Goal: Information Seeking & Learning: Understand process/instructions

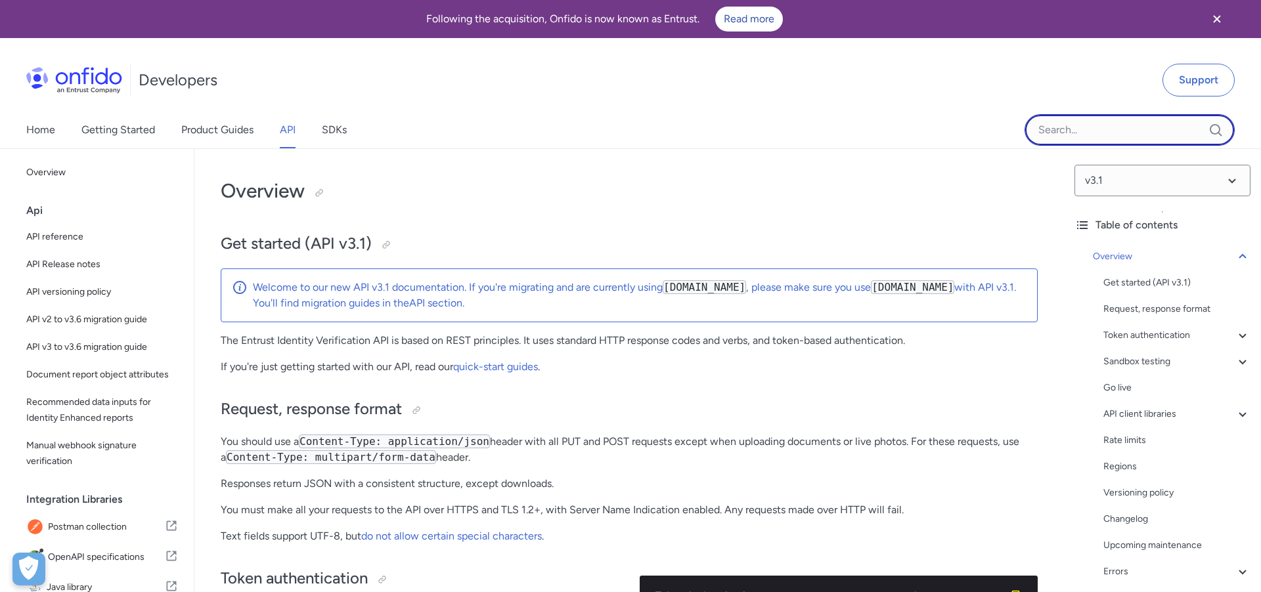
click at [1049, 132] on input "Onfido search input field" at bounding box center [1129, 130] width 210 height 32
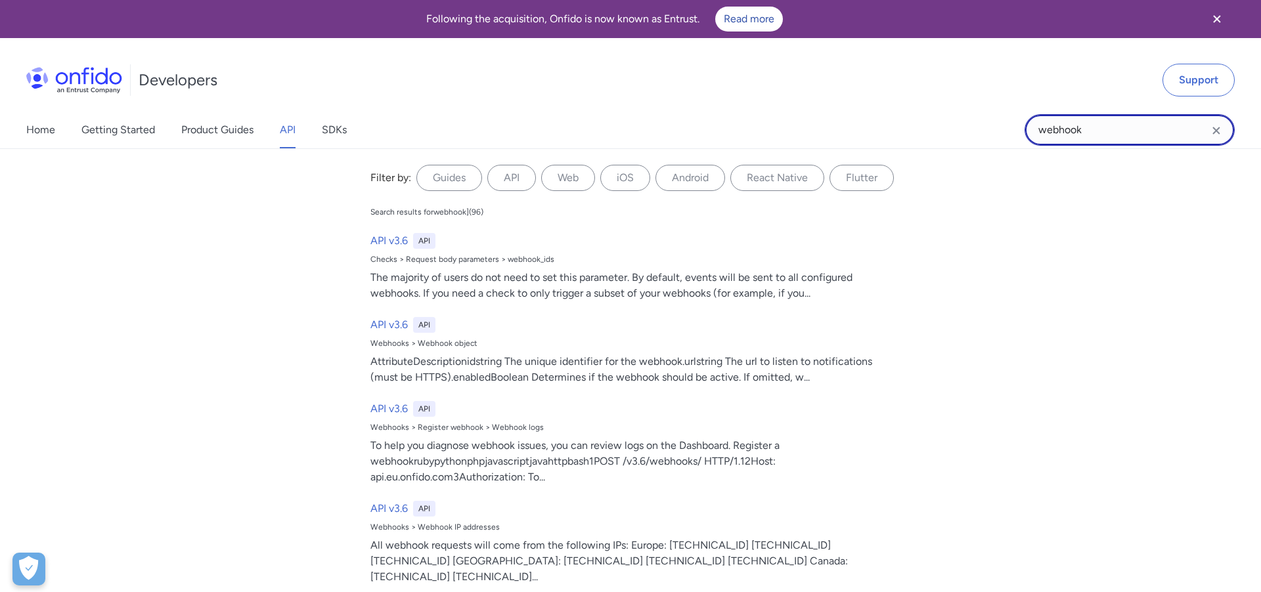
type input "webhook"
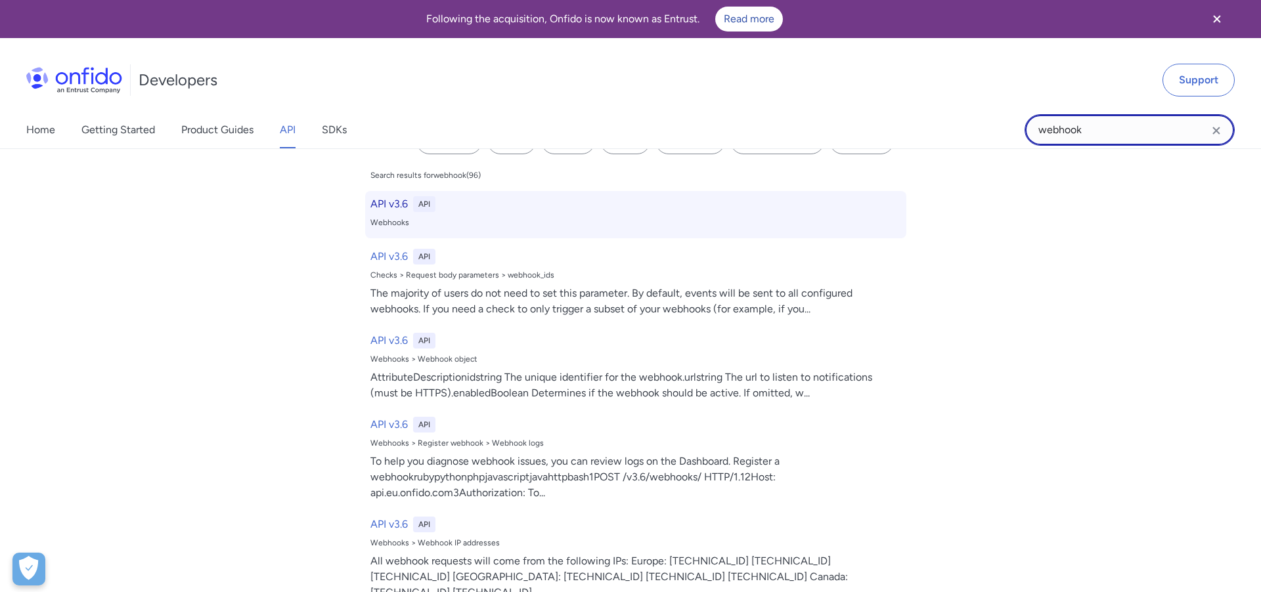
scroll to position [36, 0]
click at [489, 213] on div "API v3.6 API Webhooks" at bounding box center [635, 215] width 541 height 47
select select "http"
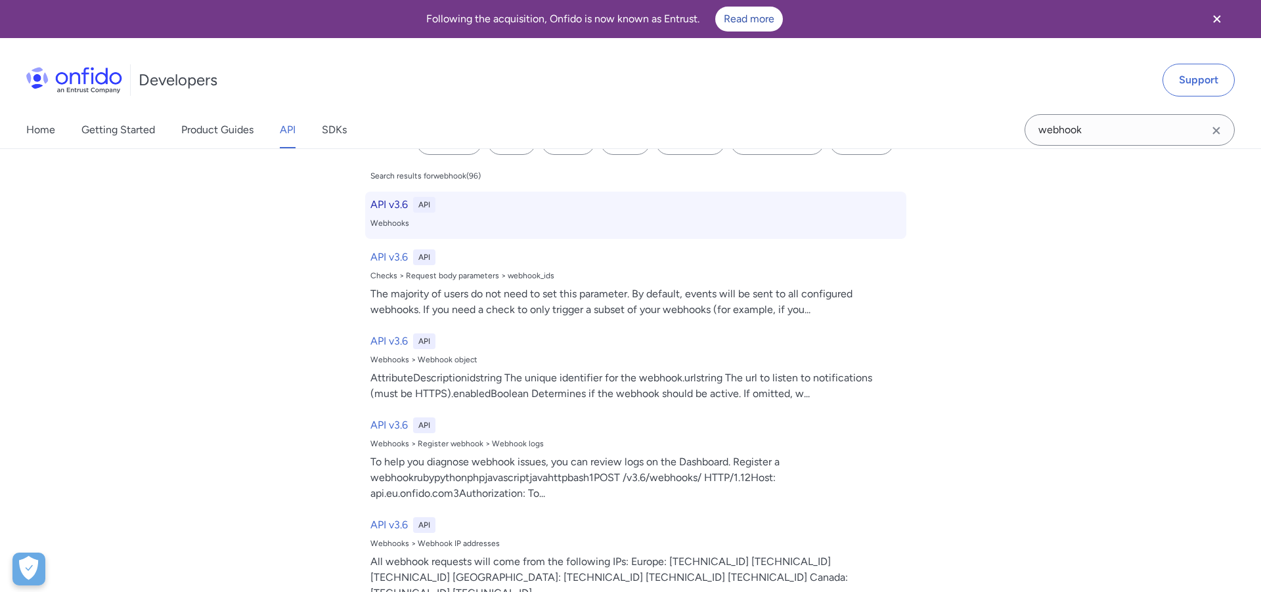
select select "http"
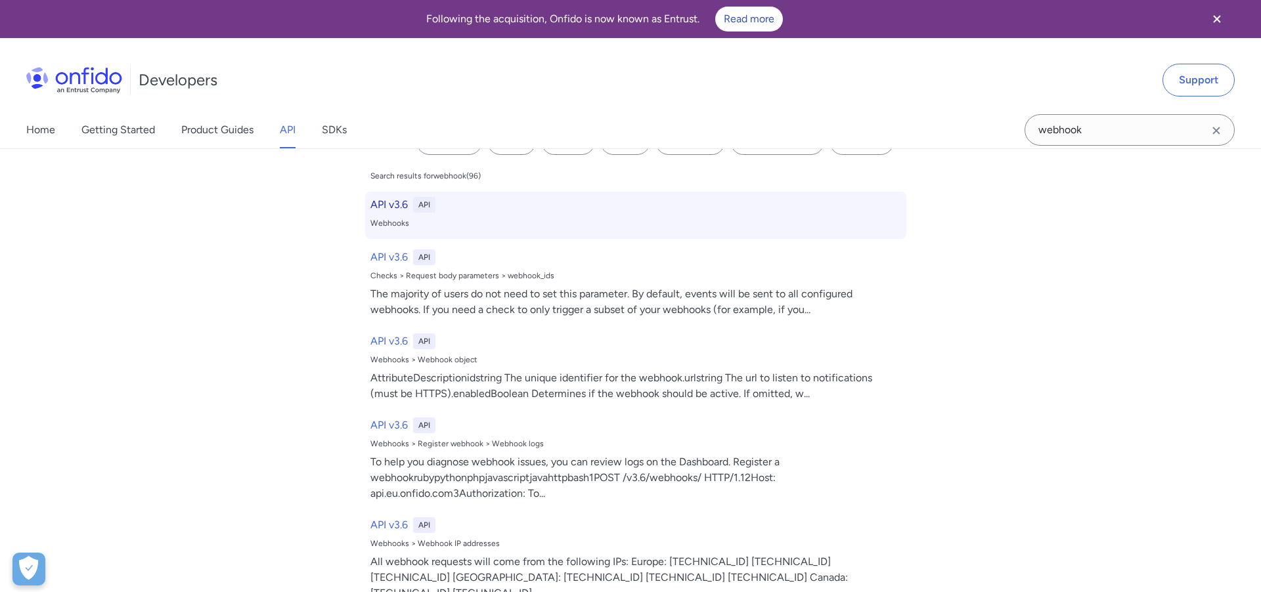
select select "http"
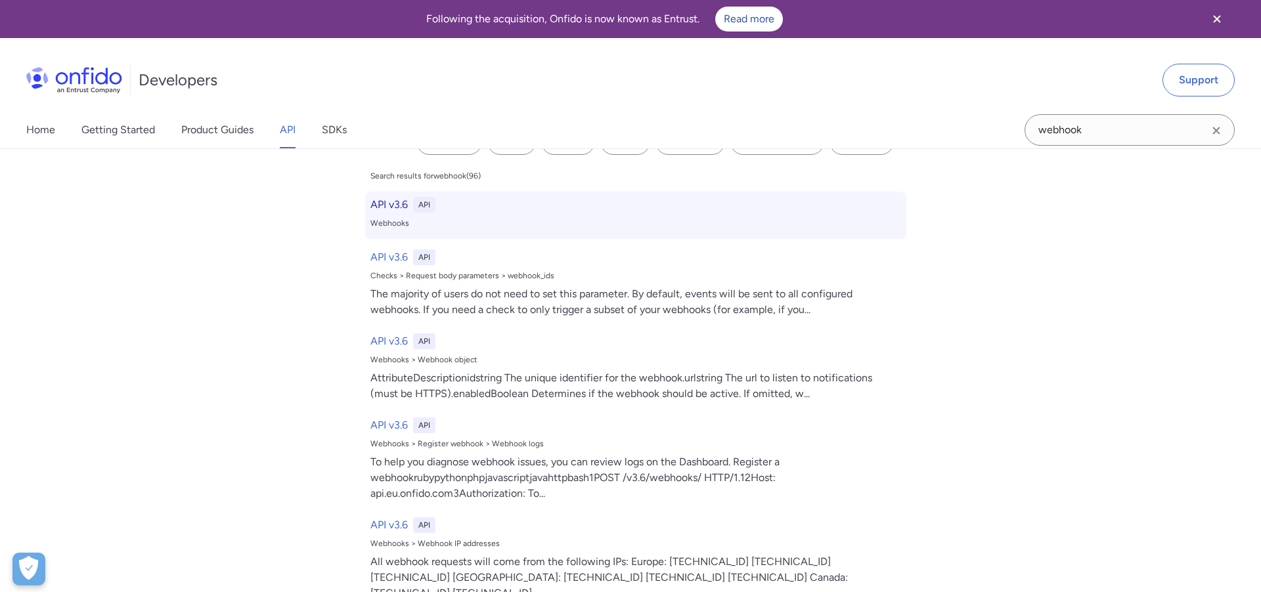
select select "http"
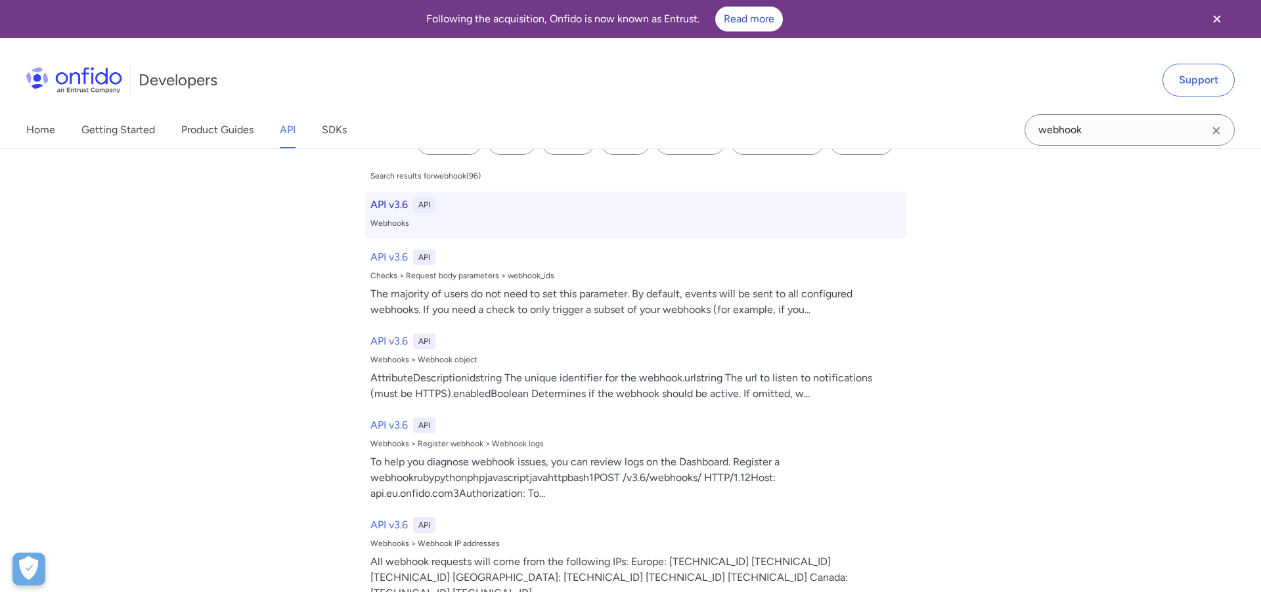
select select "http"
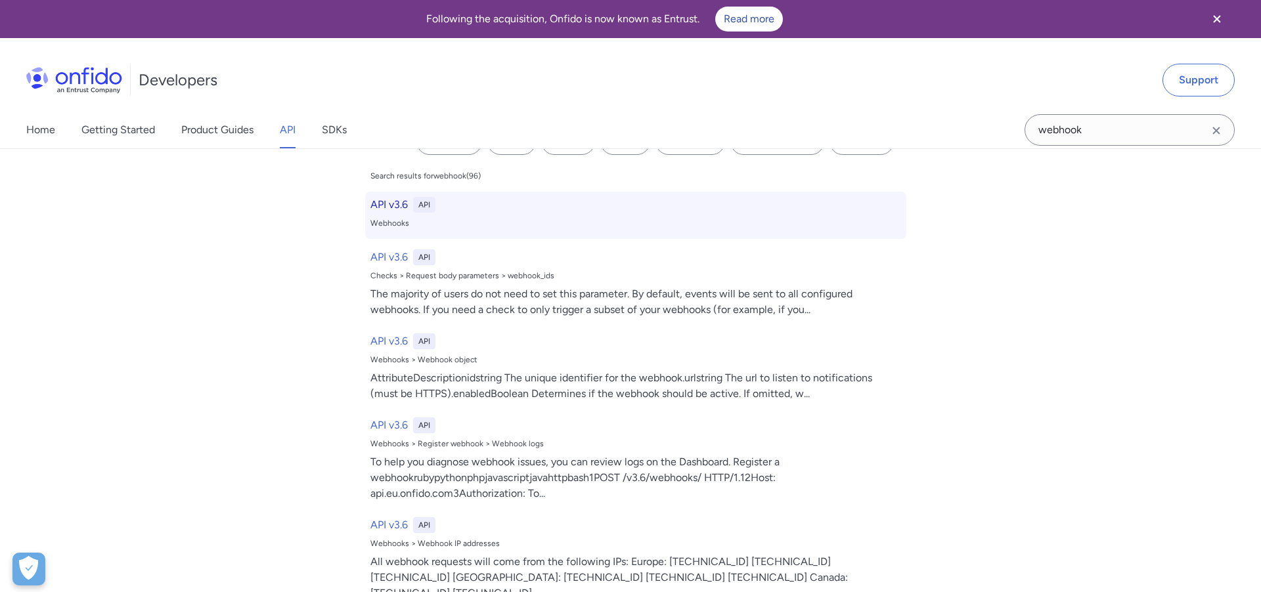
select select "http"
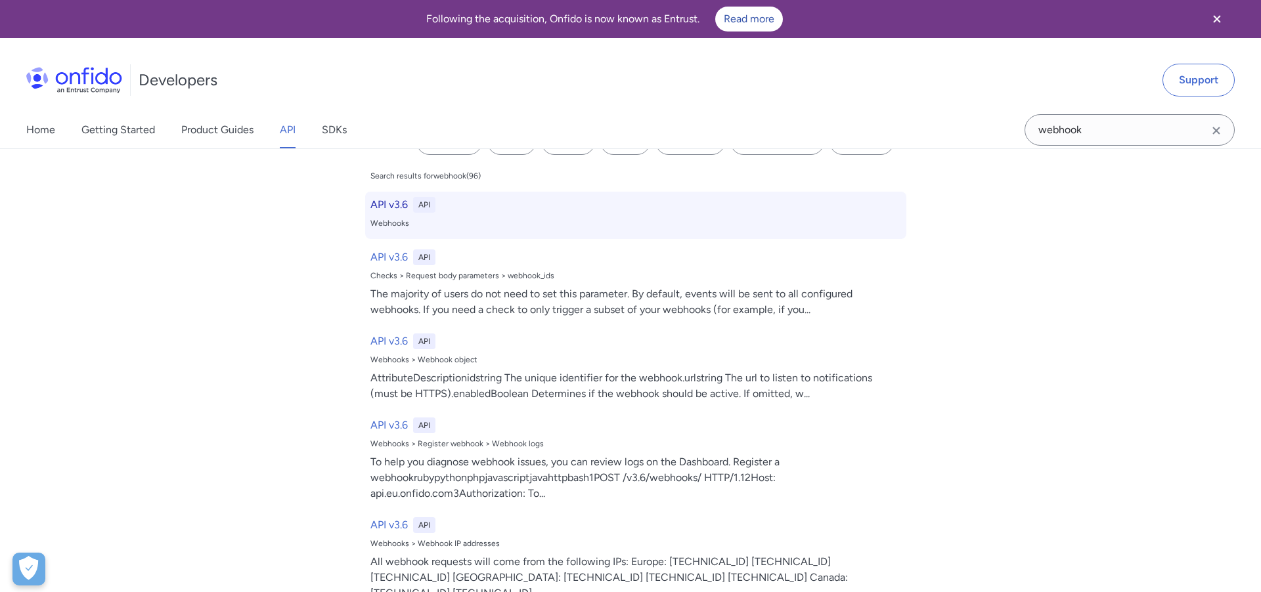
select select "http"
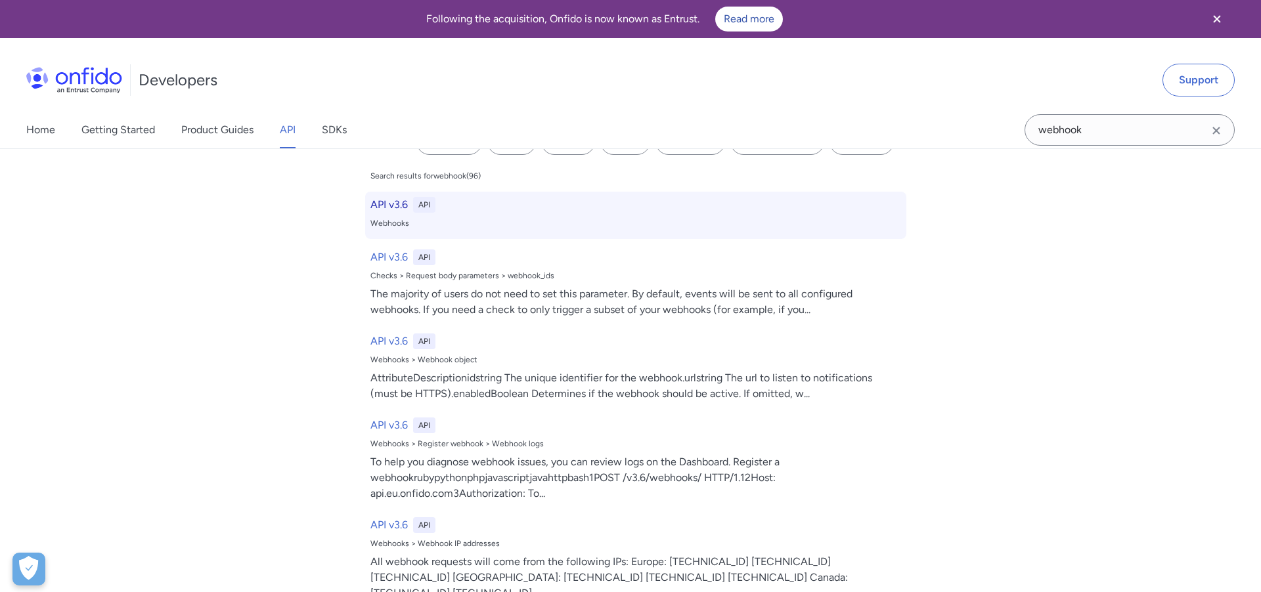
select select "http"
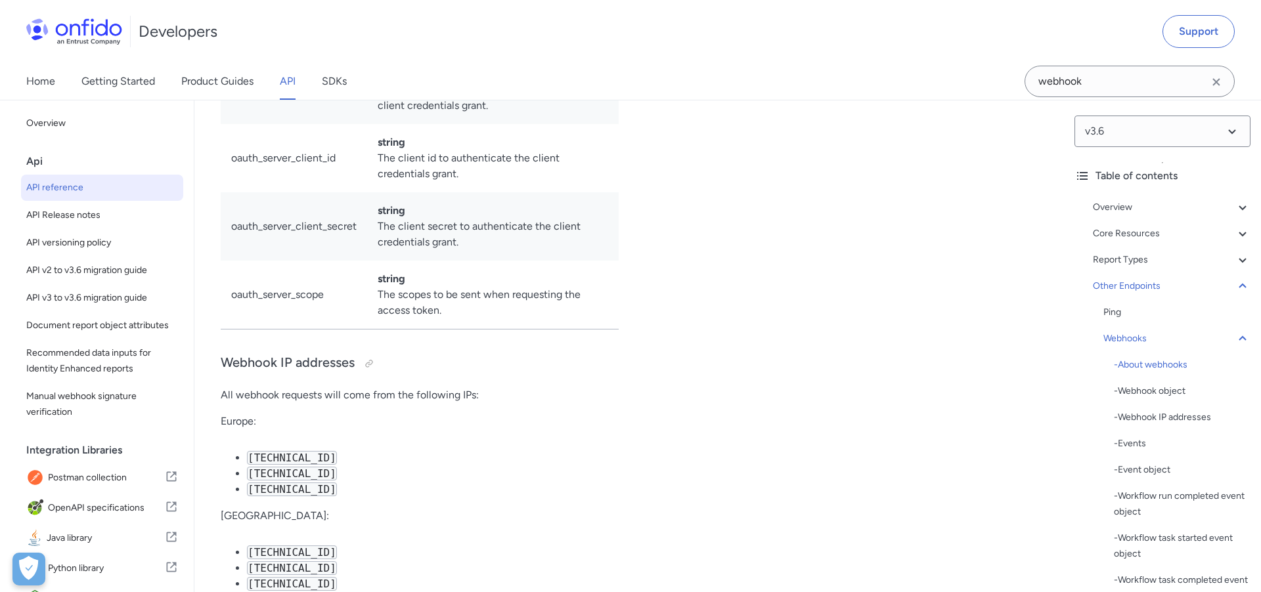
scroll to position [98182, 0]
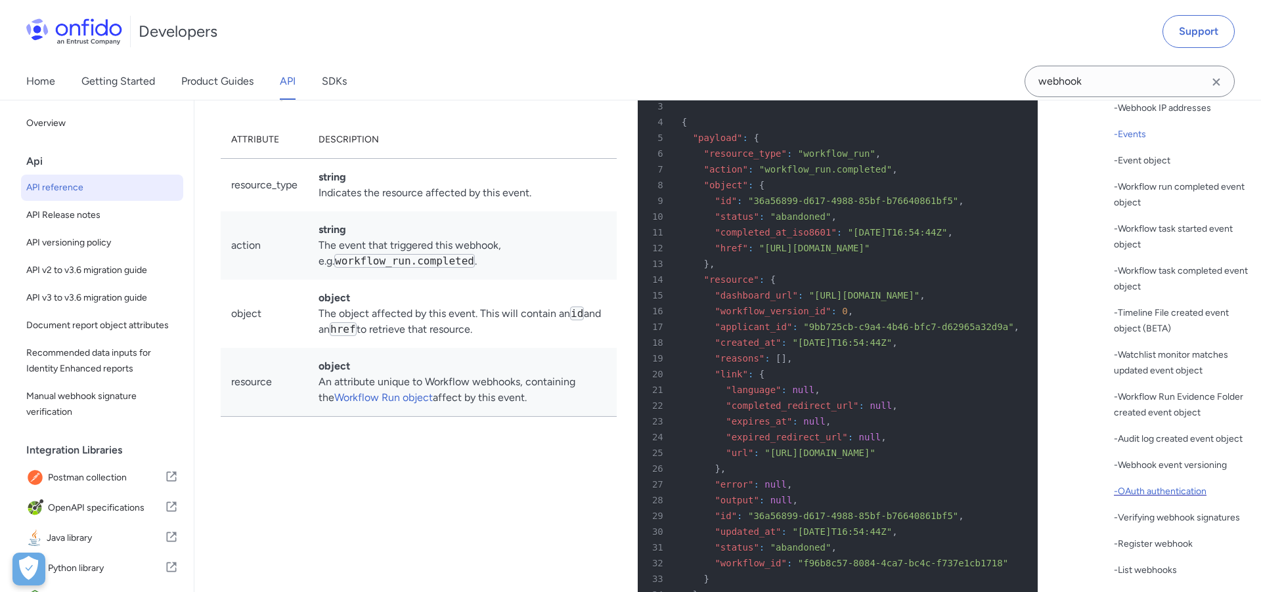
scroll to position [316, 0]
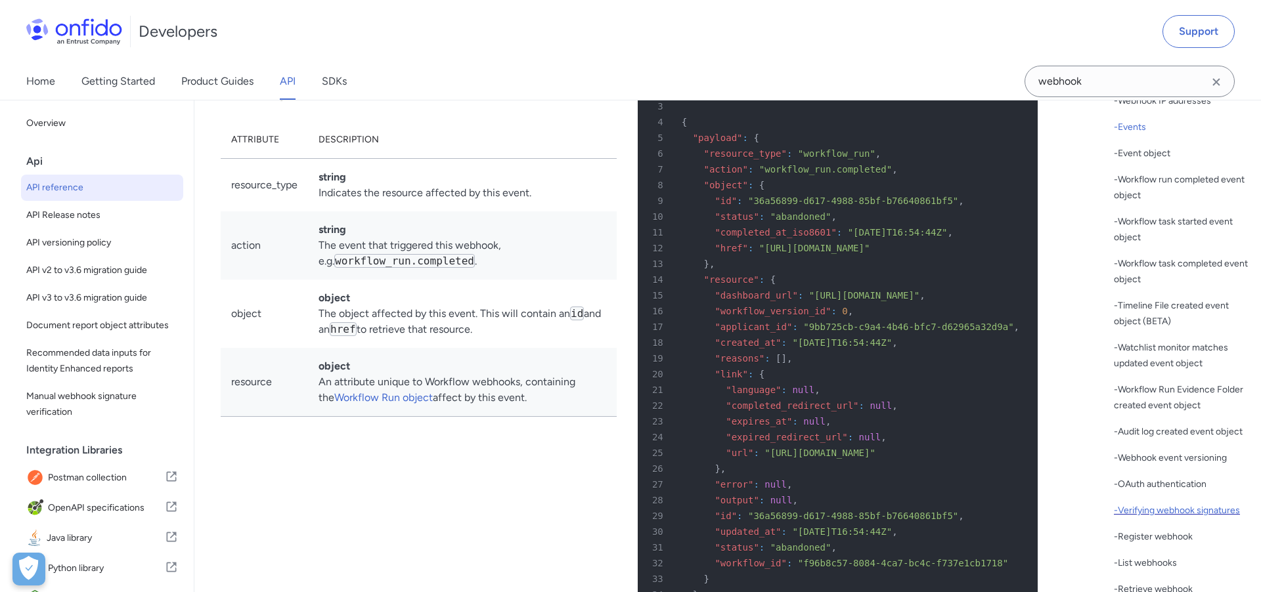
click at [1152, 510] on div "- Verifying webhook signatures" at bounding box center [1182, 511] width 137 height 16
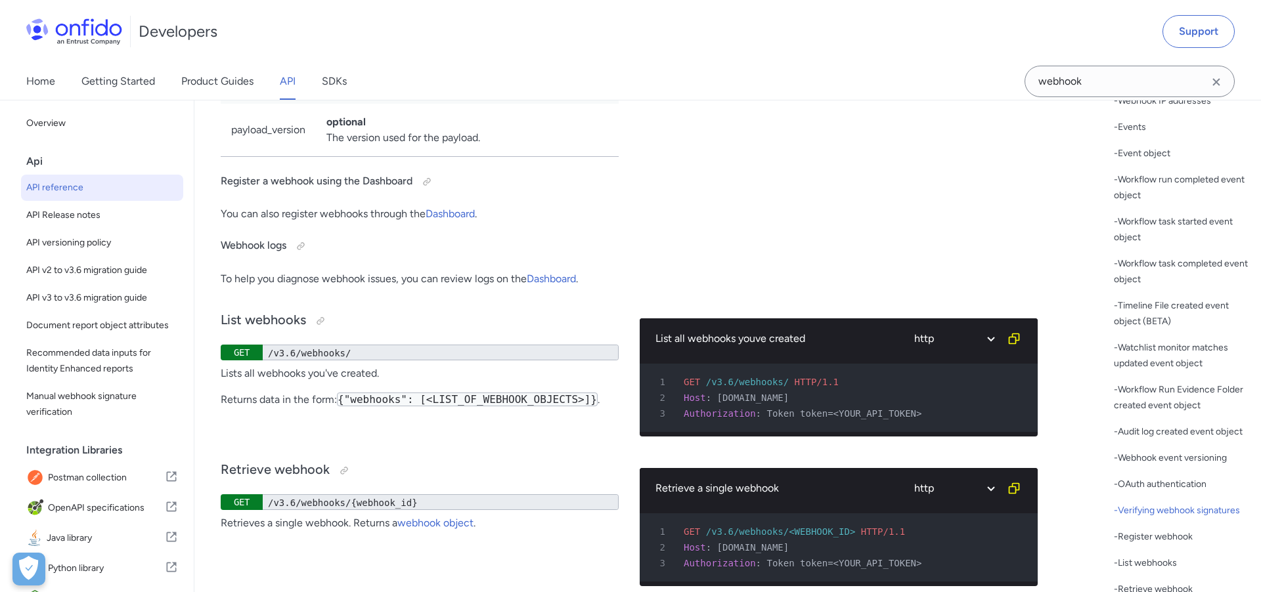
select select "java"
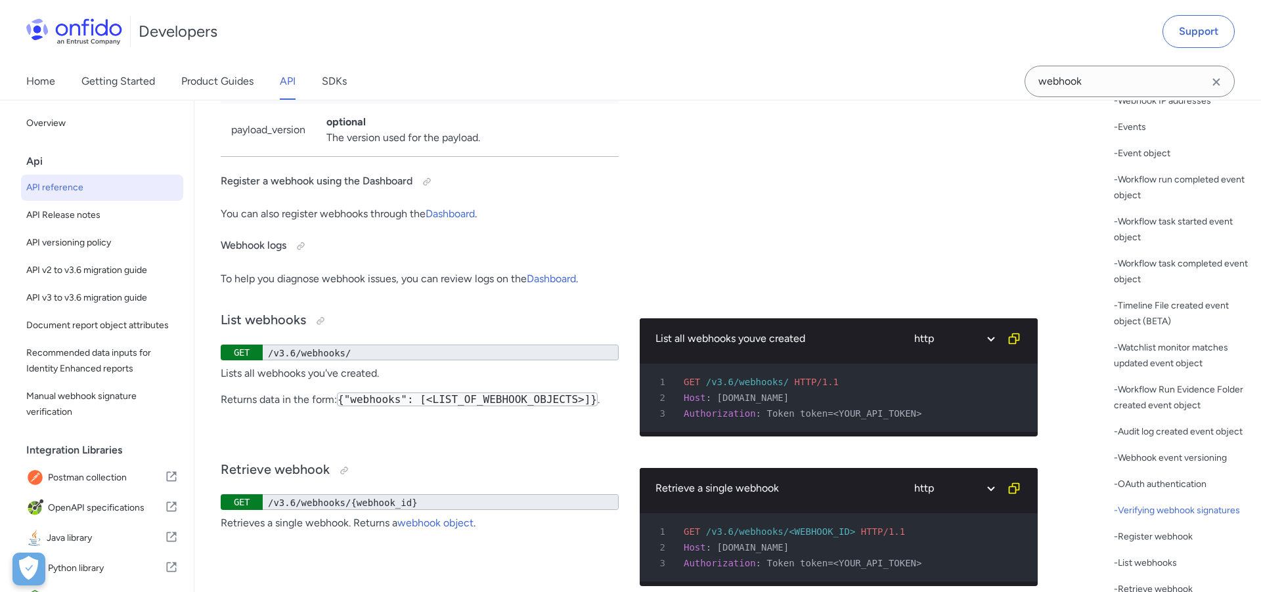
select select "java"
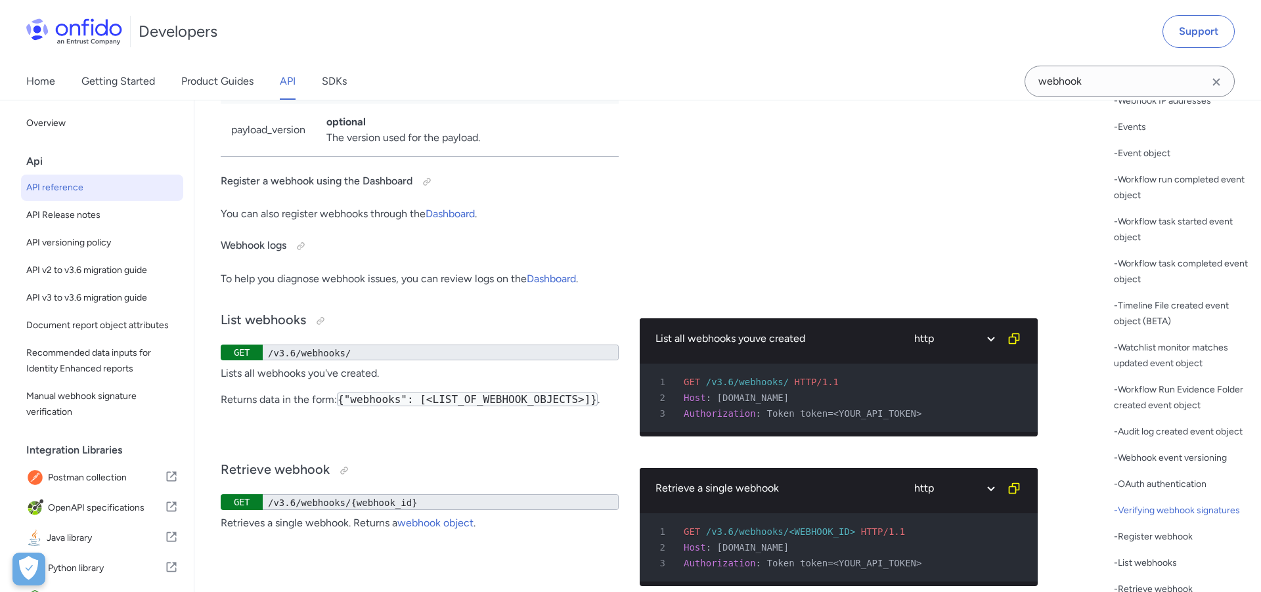
select select "java"
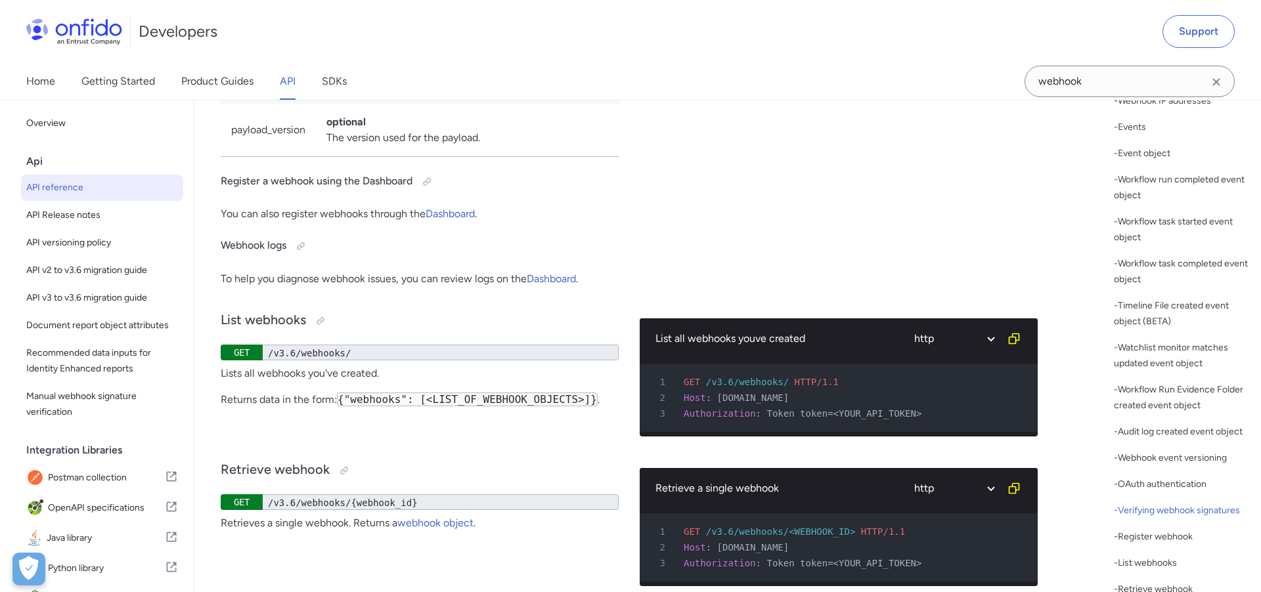
select select "java"
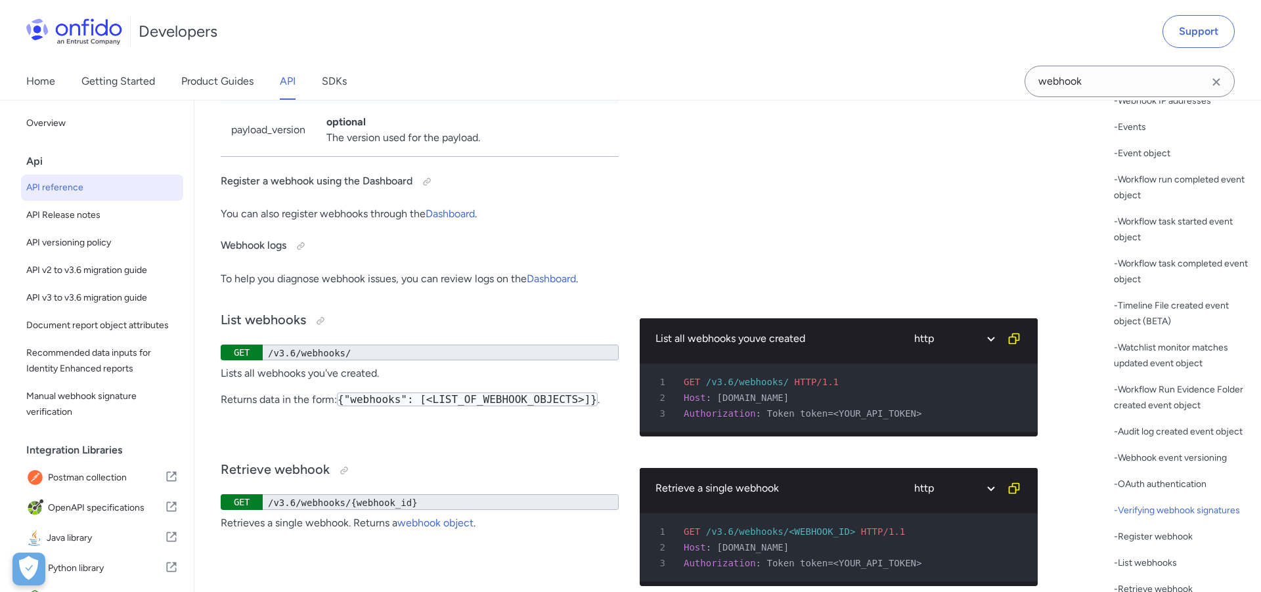
select select "java"
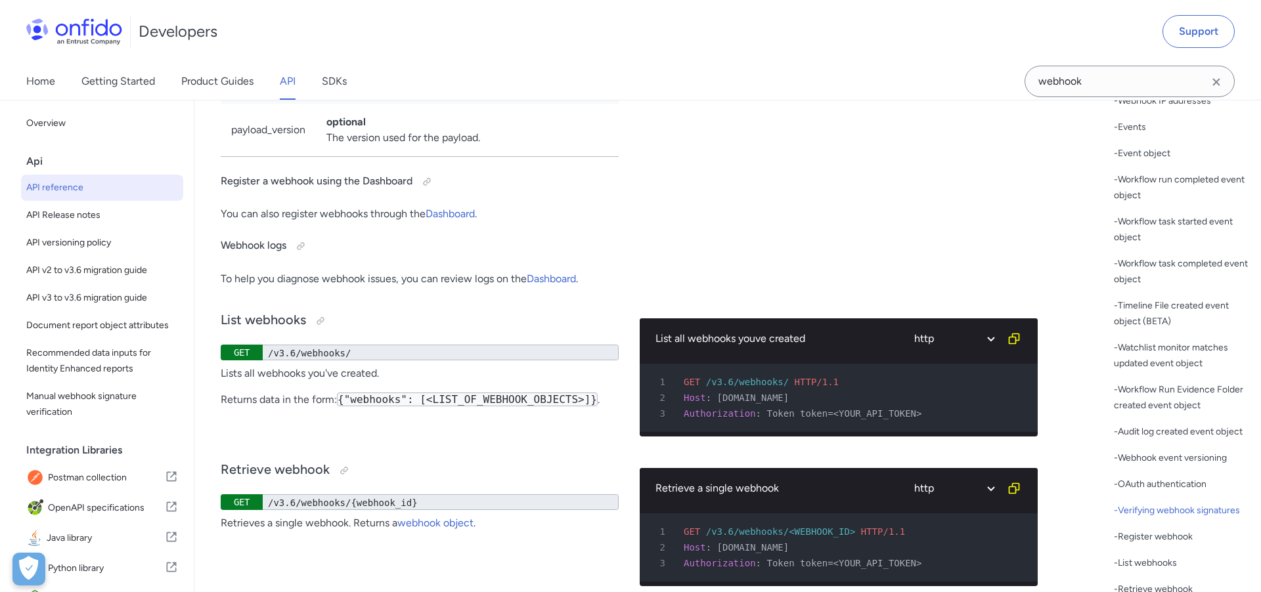
select select "java"
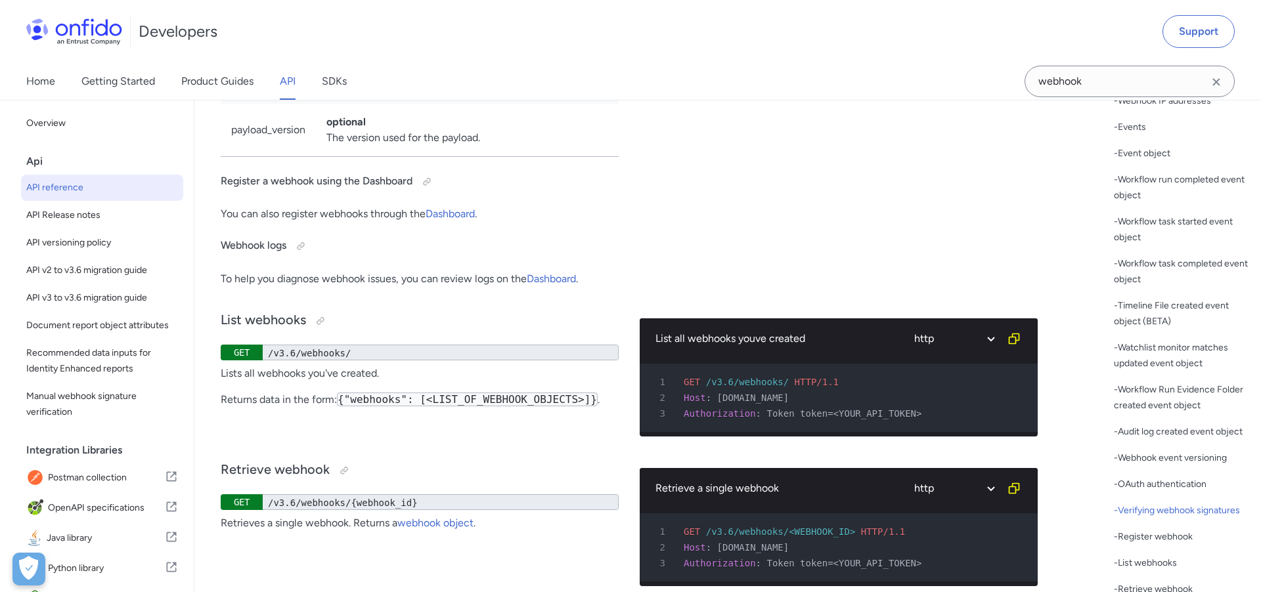
select select "java"
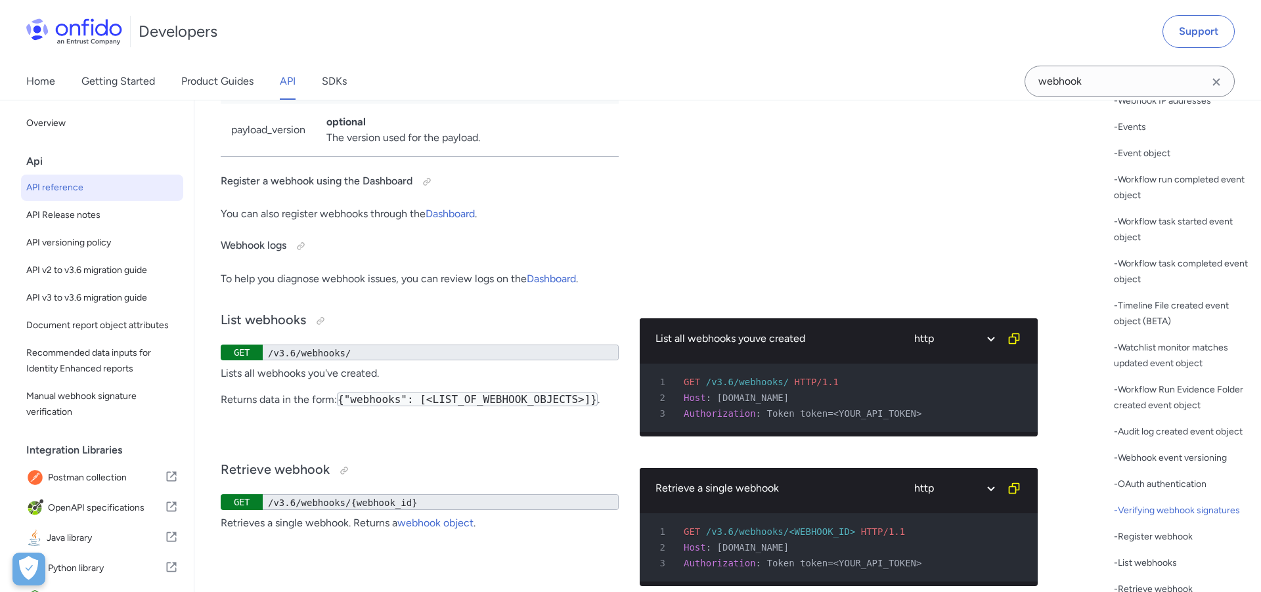
select select "java"
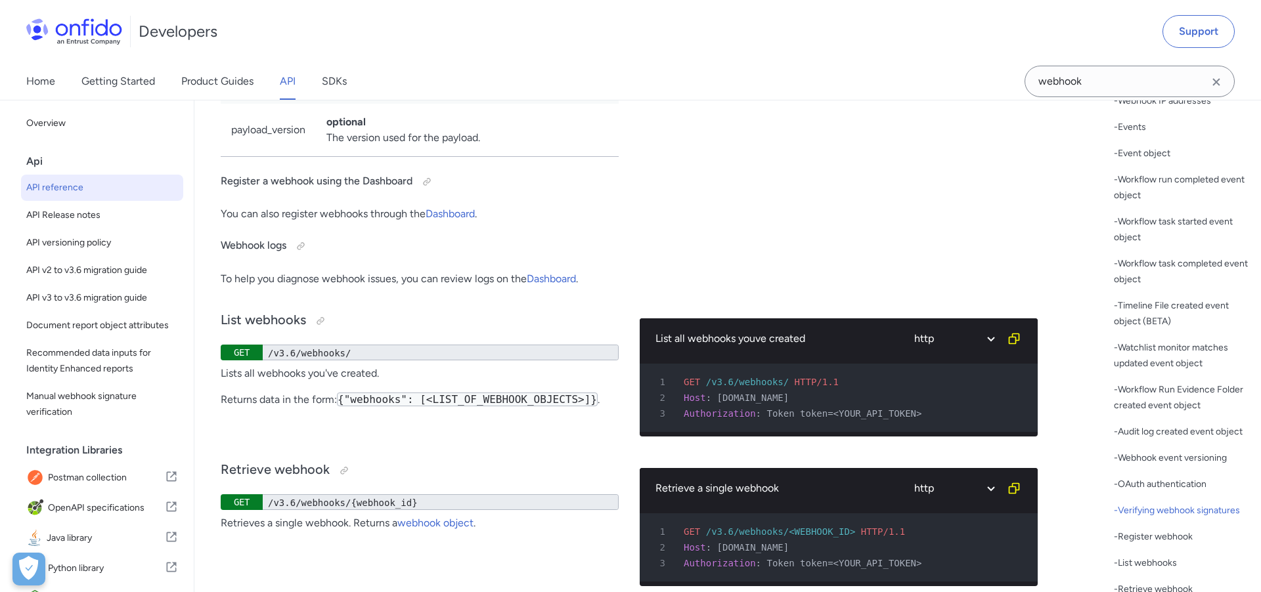
select select "java"
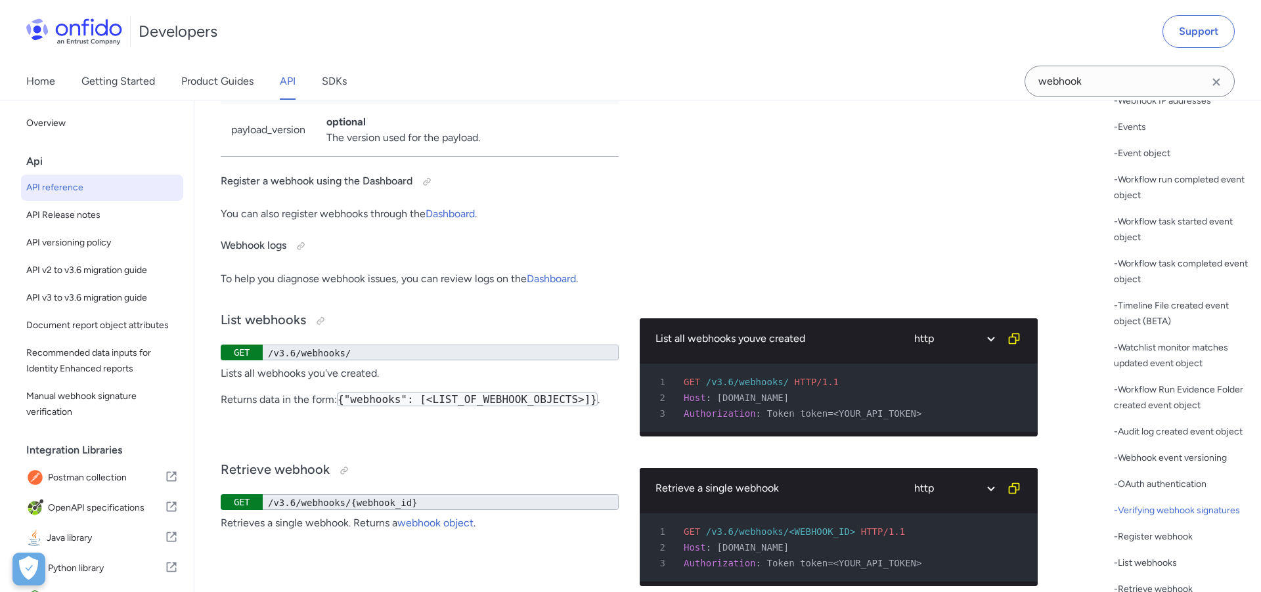
select select "java"
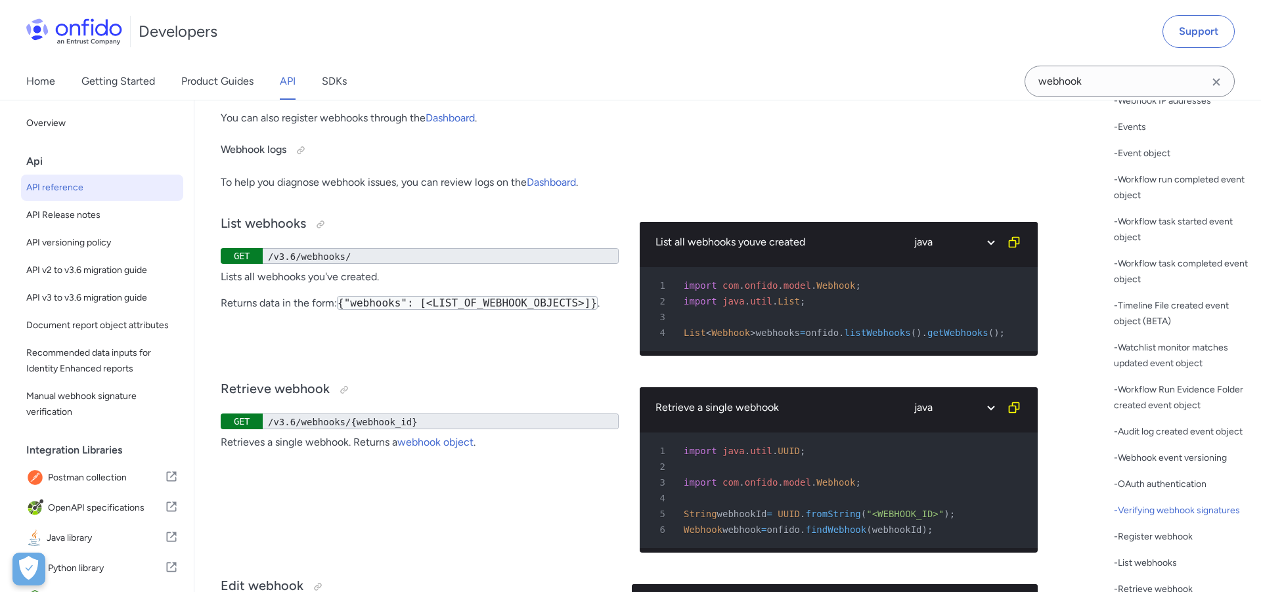
scroll to position [106209, 0]
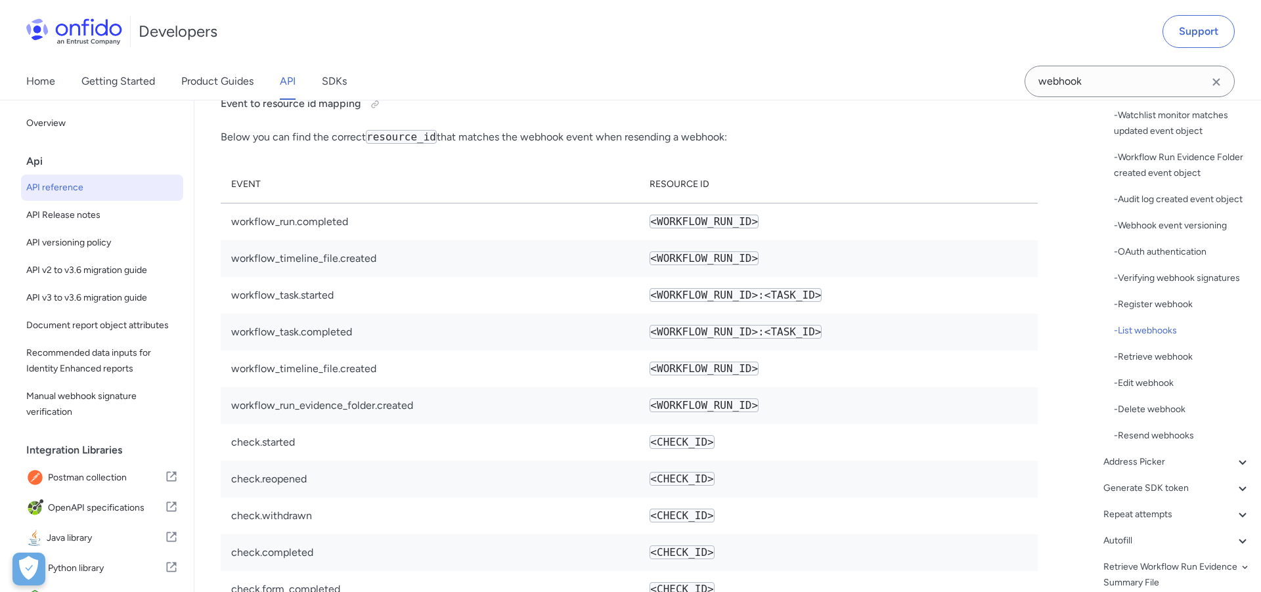
scroll to position [107525, 0]
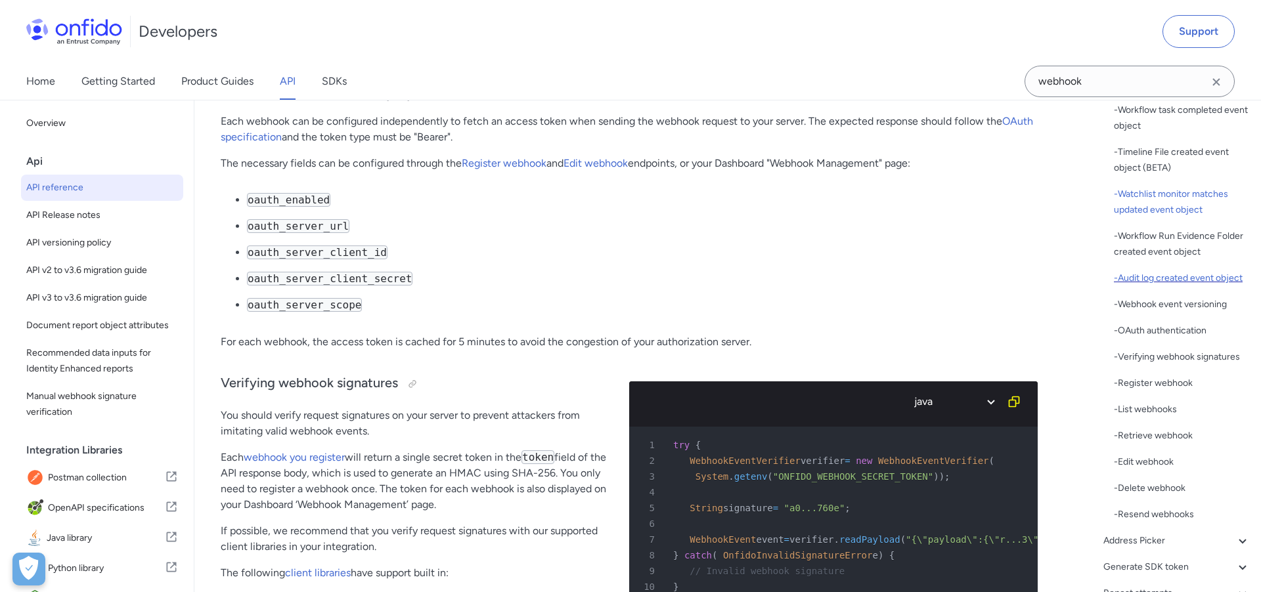
scroll to position [471, 0]
click at [1133, 337] on div "- OAuth authentication" at bounding box center [1182, 330] width 137 height 16
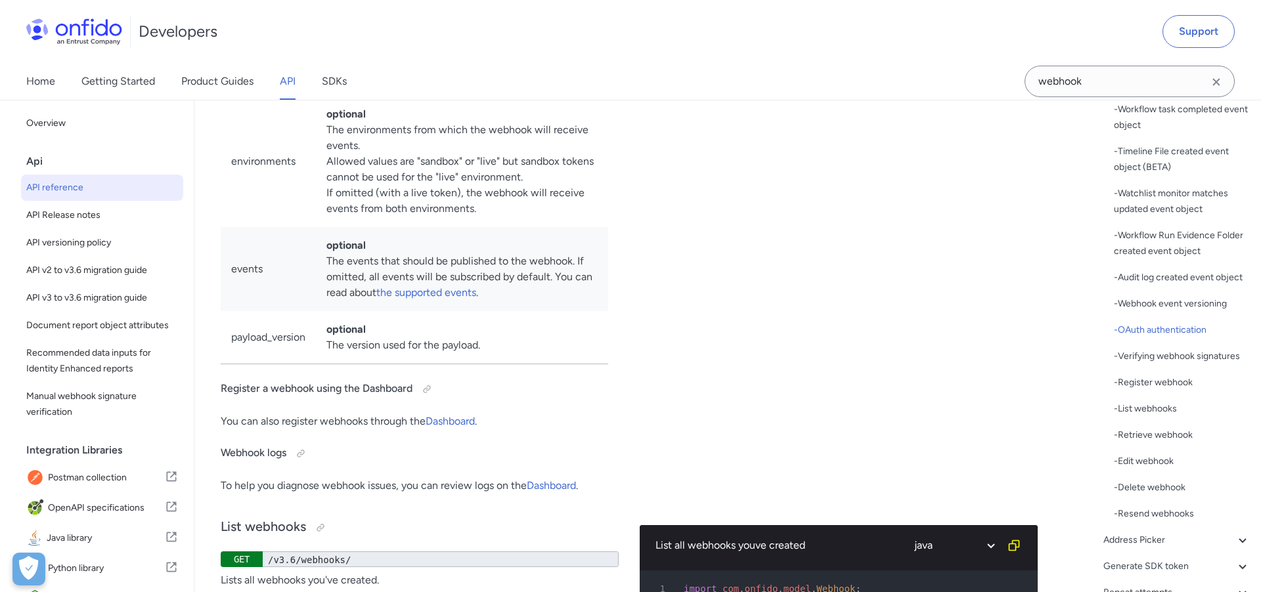
scroll to position [105897, 0]
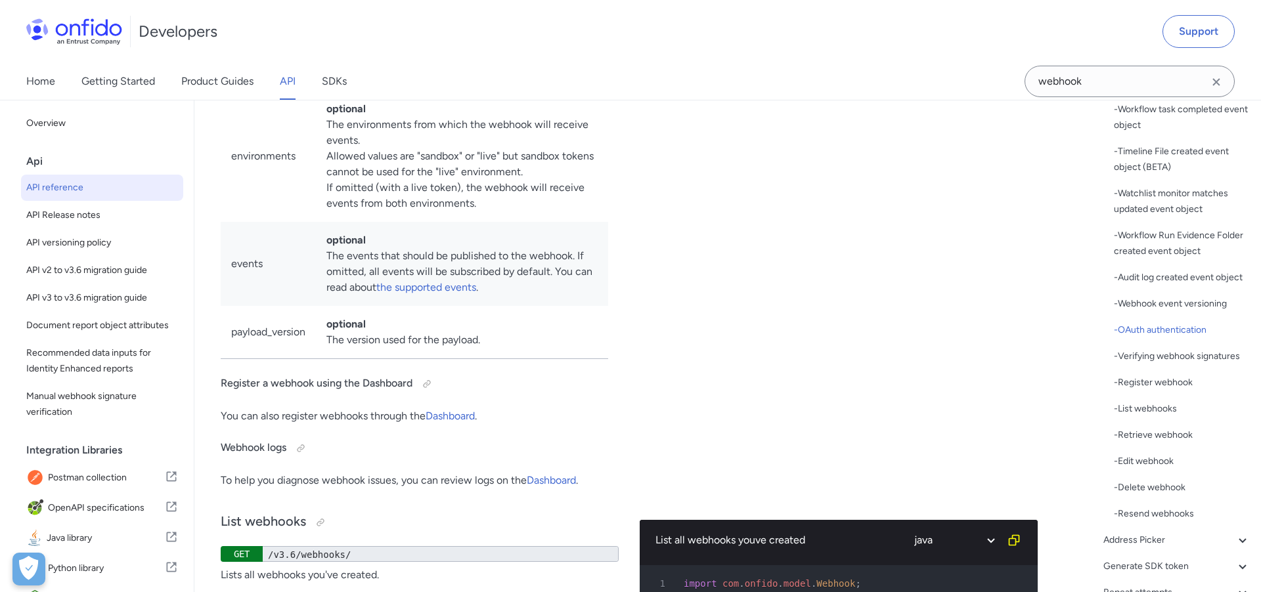
drag, startPoint x: 333, startPoint y: 444, endPoint x: 578, endPoint y: 447, distance: 244.9
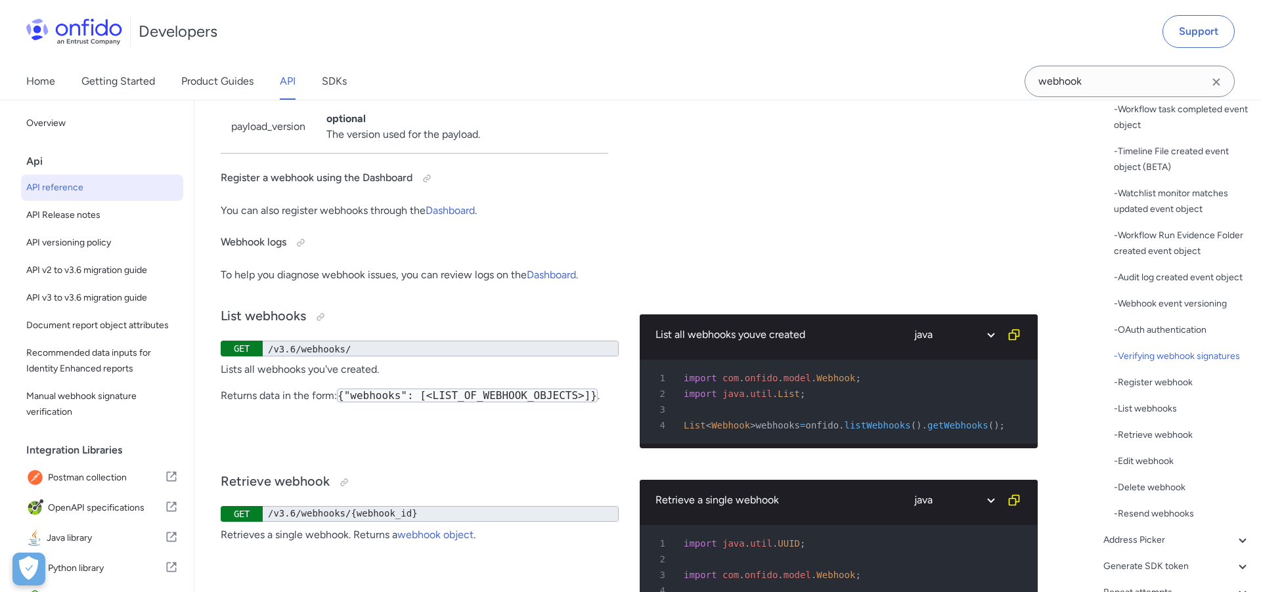
scroll to position [106101, 0]
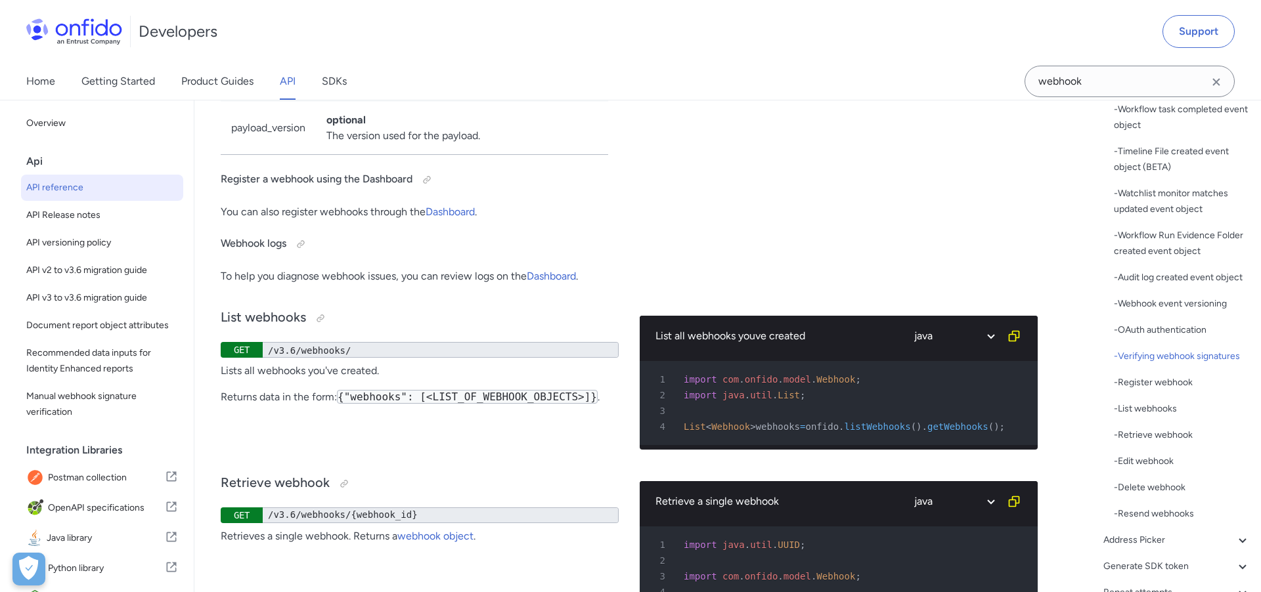
drag, startPoint x: 502, startPoint y: 276, endPoint x: 220, endPoint y: 221, distance: 287.0
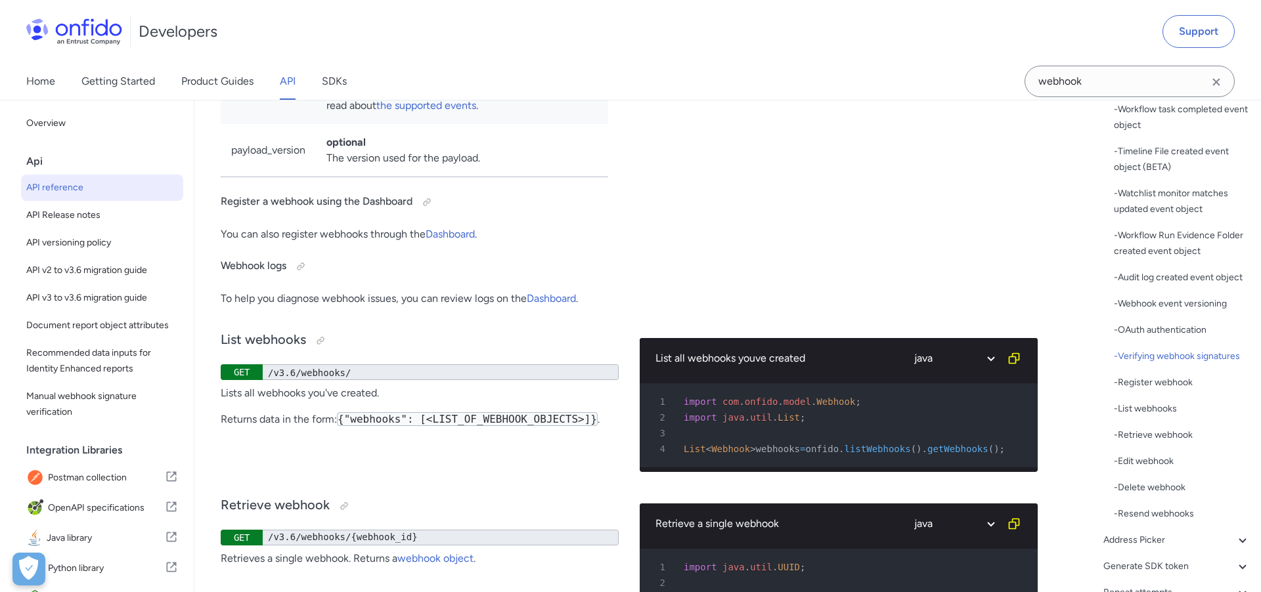
scroll to position [106229, 0]
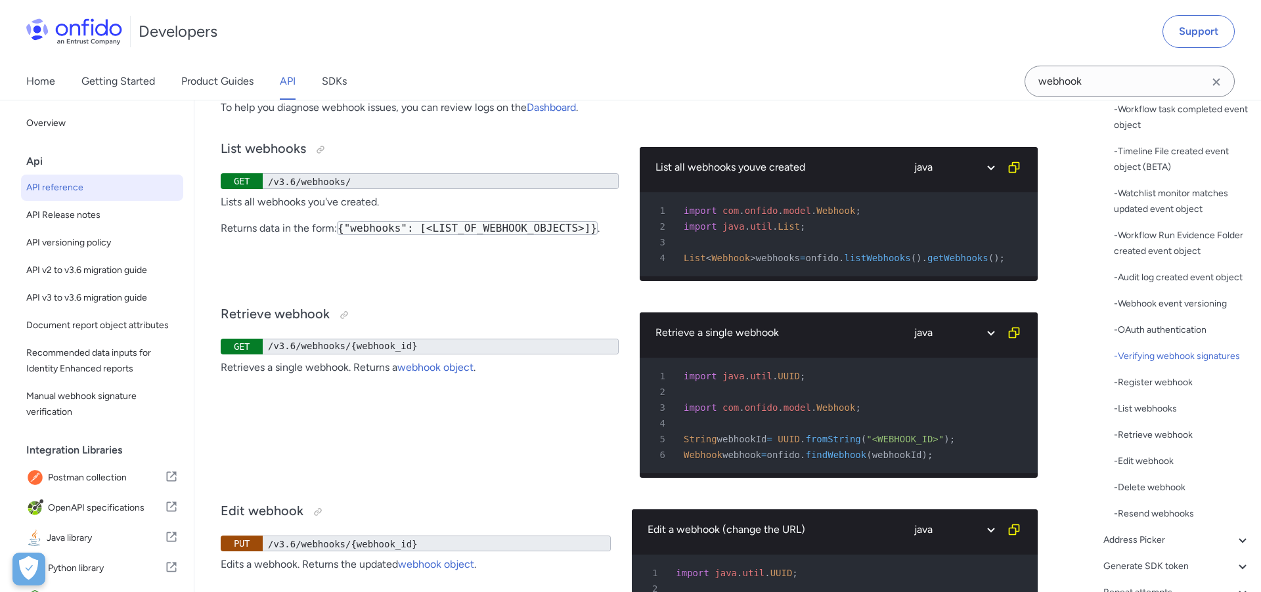
scroll to position [106333, 0]
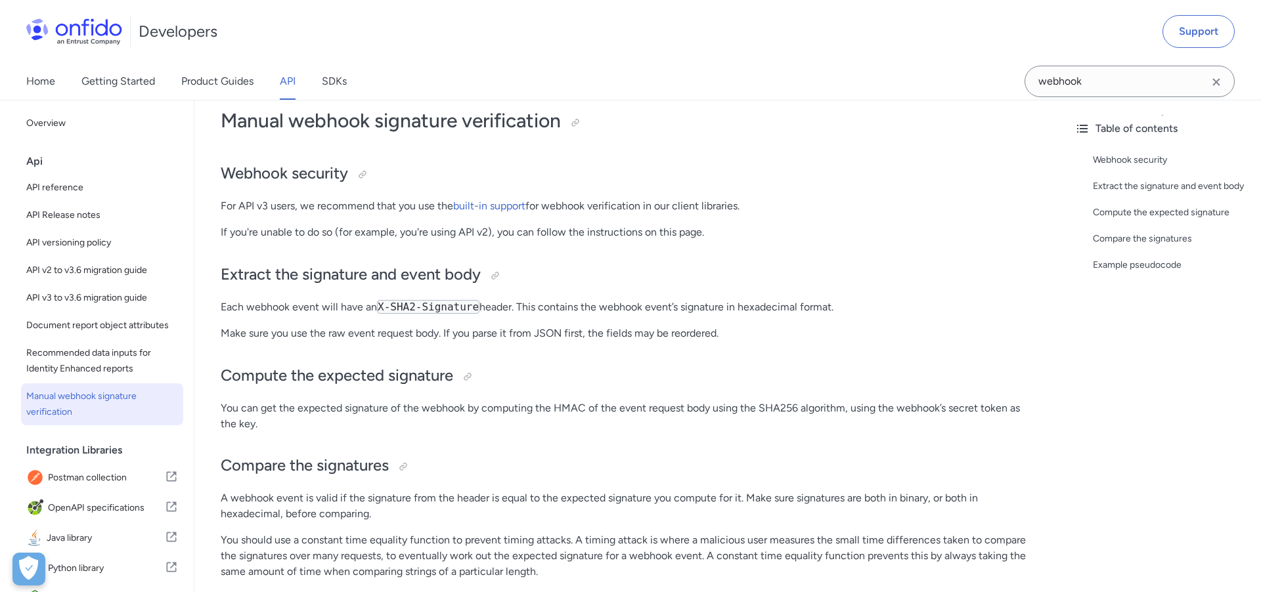
scroll to position [84, 0]
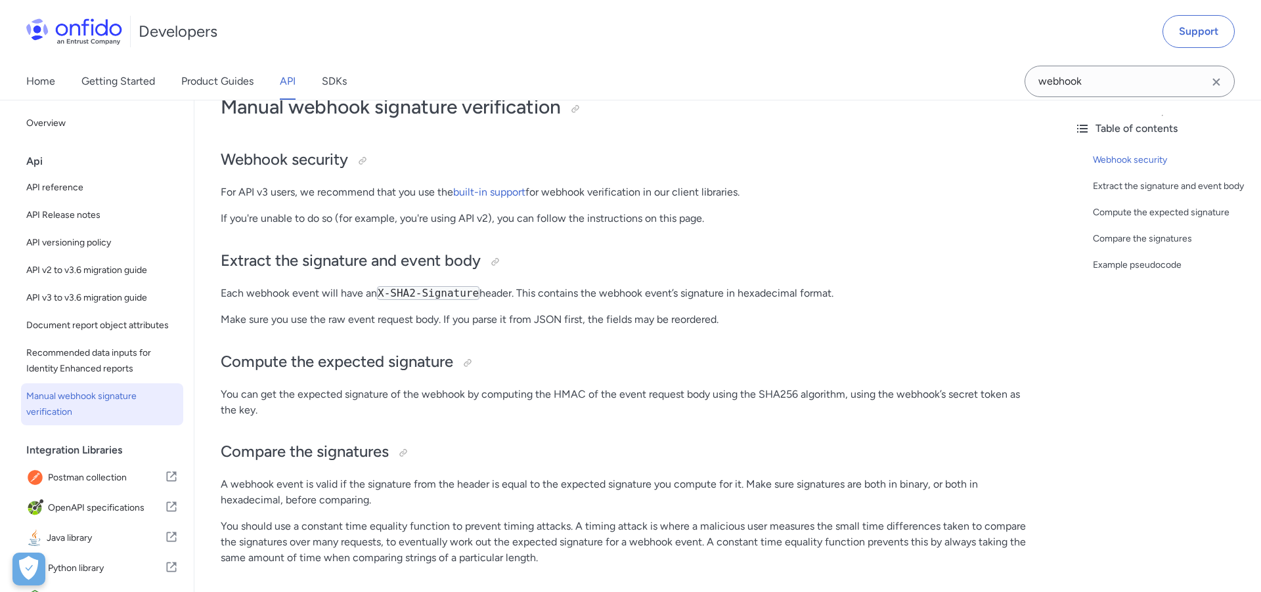
click at [383, 294] on code "X-SHA2-Signature" at bounding box center [428, 293] width 102 height 14
drag, startPoint x: 380, startPoint y: 294, endPoint x: 483, endPoint y: 295, distance: 103.1
click at [483, 295] on p "Each webhook event will have an X-SHA2-Signature header. This contains the webh…" at bounding box center [629, 294] width 817 height 16
copy p "X-SHA2-Signature"
click at [441, 322] on p "Make sure you use the raw event request body. If you parse it from JSON first, …" at bounding box center [629, 320] width 817 height 16
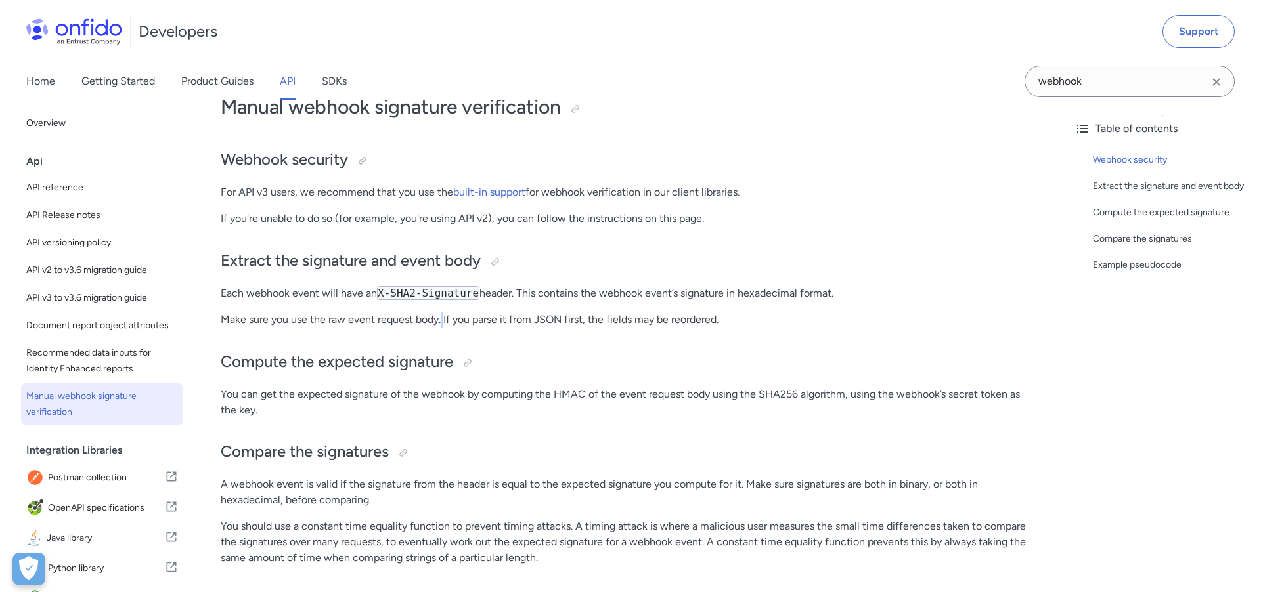
click at [441, 322] on p "Make sure you use the raw event request body. If you parse it from JSON first, …" at bounding box center [629, 320] width 817 height 16
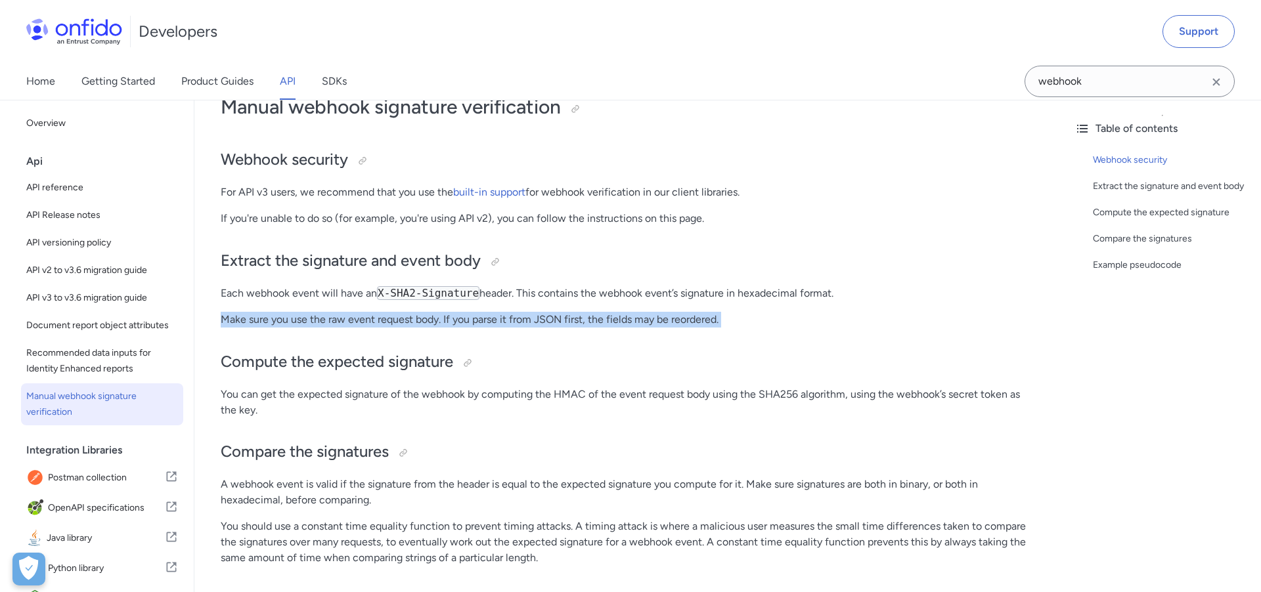
click at [441, 322] on p "Make sure you use the raw event request body. If you parse it from JSON first, …" at bounding box center [629, 320] width 817 height 16
click at [420, 317] on p "Make sure you use the raw event request body. If you parse it from JSON first, …" at bounding box center [629, 320] width 817 height 16
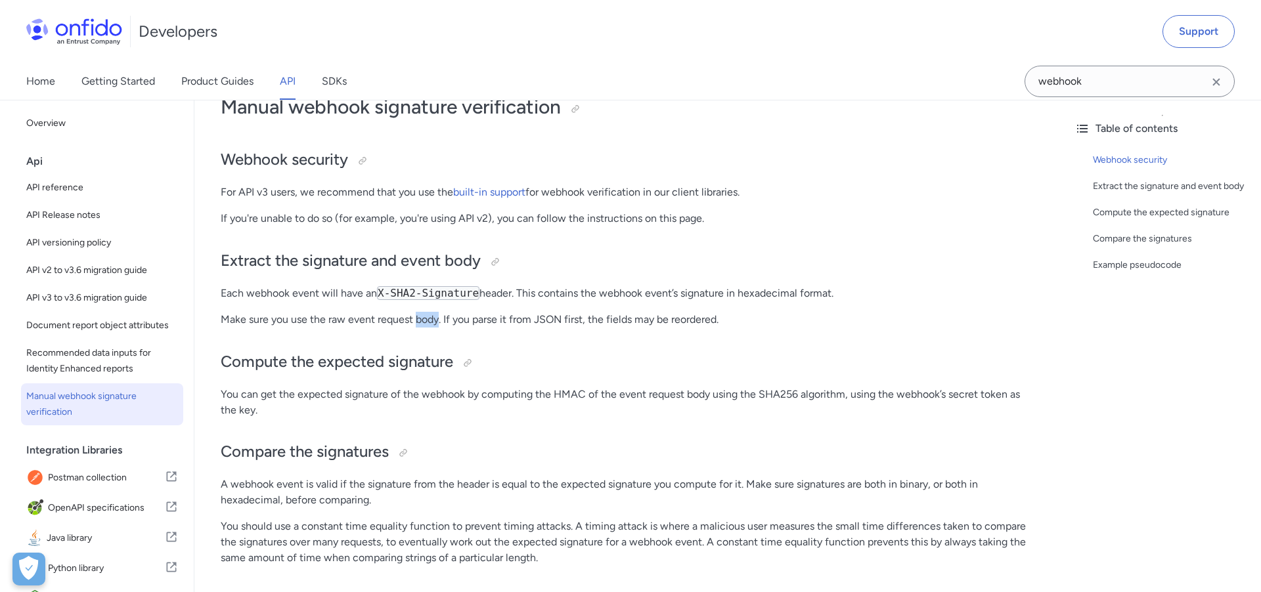
click at [420, 317] on p "Make sure you use the raw event request body. If you parse it from JSON first, …" at bounding box center [629, 320] width 817 height 16
click at [569, 398] on p "You can get the expected signature of the webhook by computing the HMAC of the …" at bounding box center [629, 403] width 817 height 32
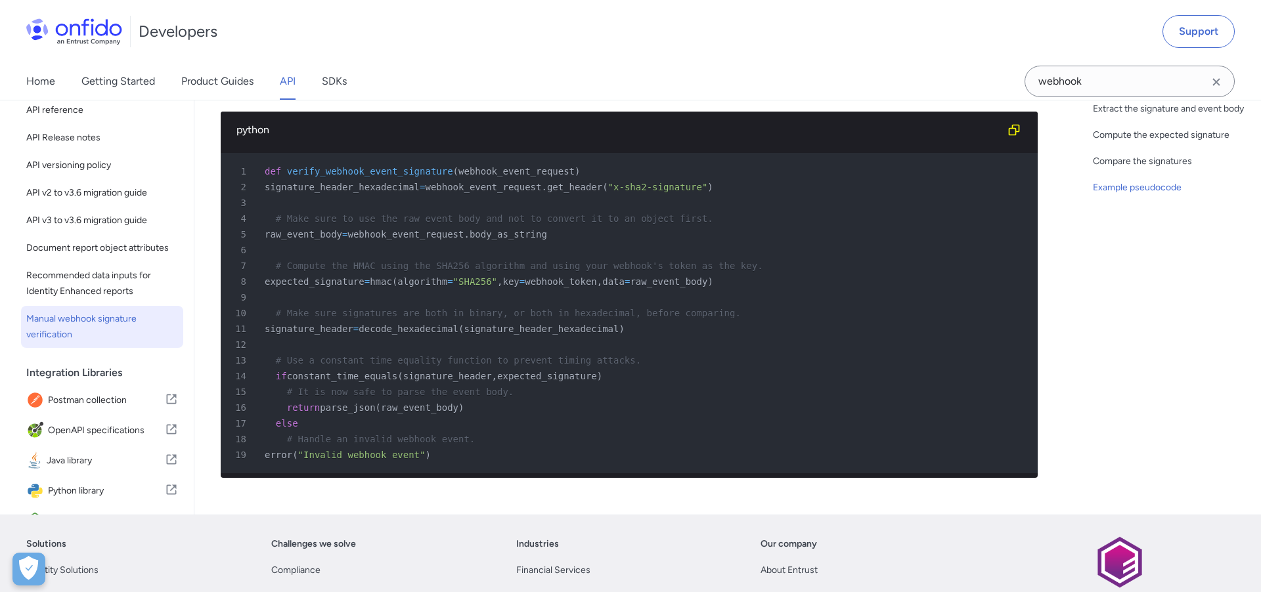
scroll to position [625, 0]
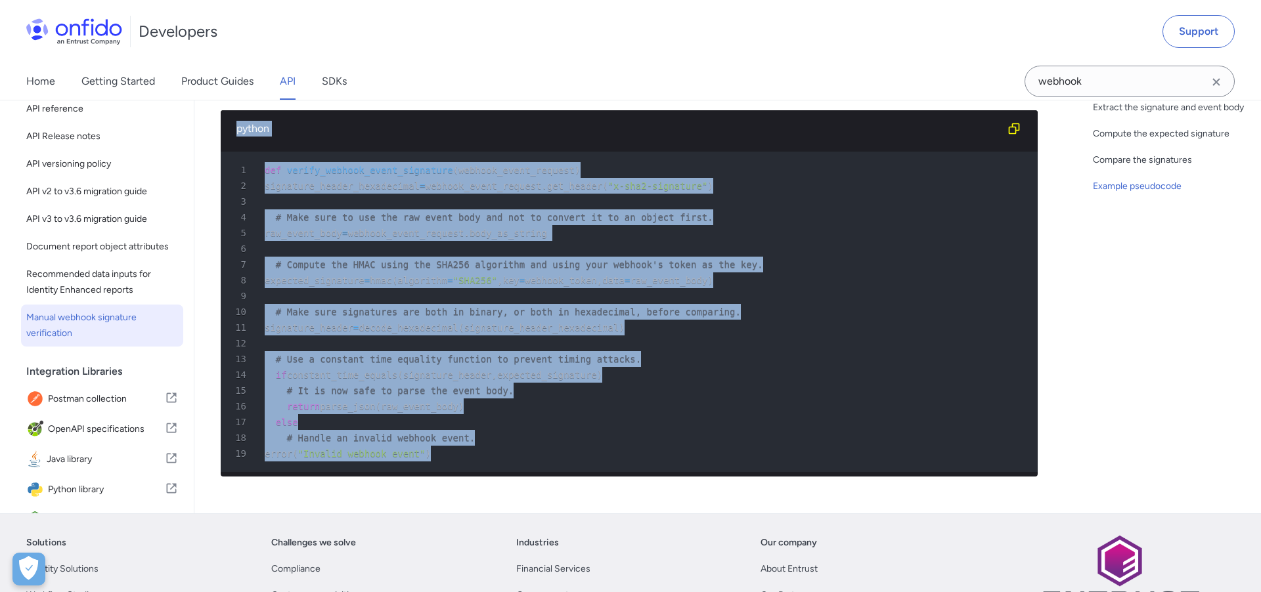
drag, startPoint x: 486, startPoint y: 452, endPoint x: 229, endPoint y: 129, distance: 412.1
click at [229, 129] on div "python 1 def verify_webhook_event_signature ( webhook_event_request ) 2 signatu…" at bounding box center [629, 293] width 817 height 366
copy div "python 1 def verify_webhook_event_signature ( webhook_event_request ) 2 signatu…"
click at [756, 188] on div "2 signature_header_hexadecimal = webhook_event_request . get_header ( "x-sha2-s…" at bounding box center [622, 186] width 793 height 16
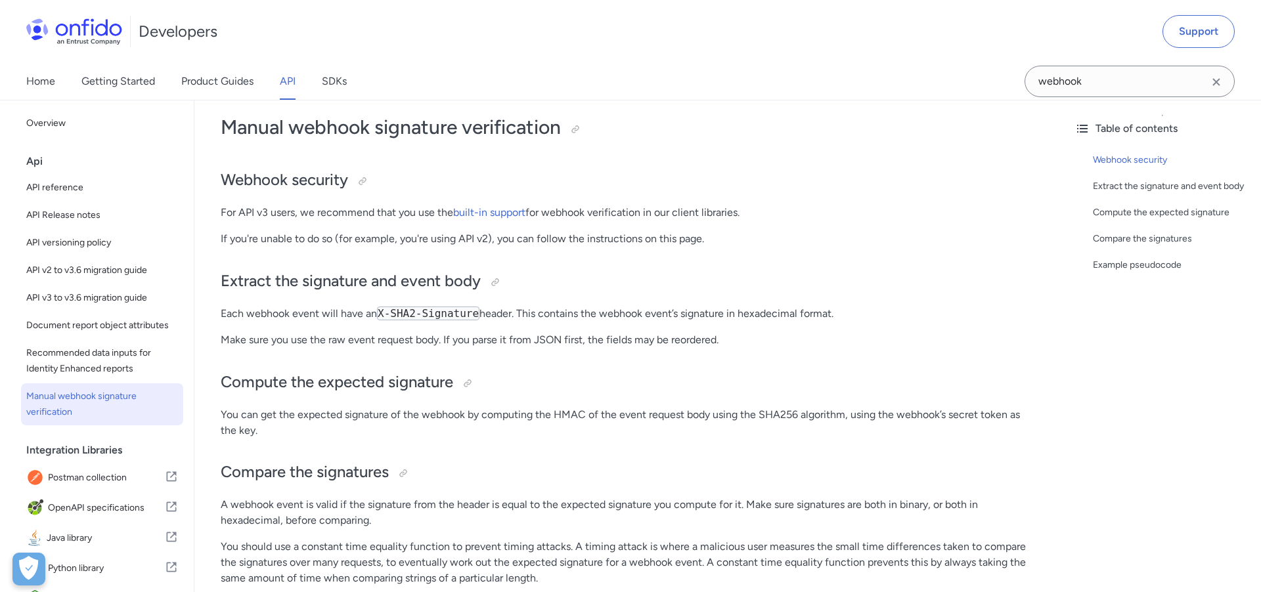
scroll to position [61, 0]
